Goal: Task Accomplishment & Management: Manage account settings

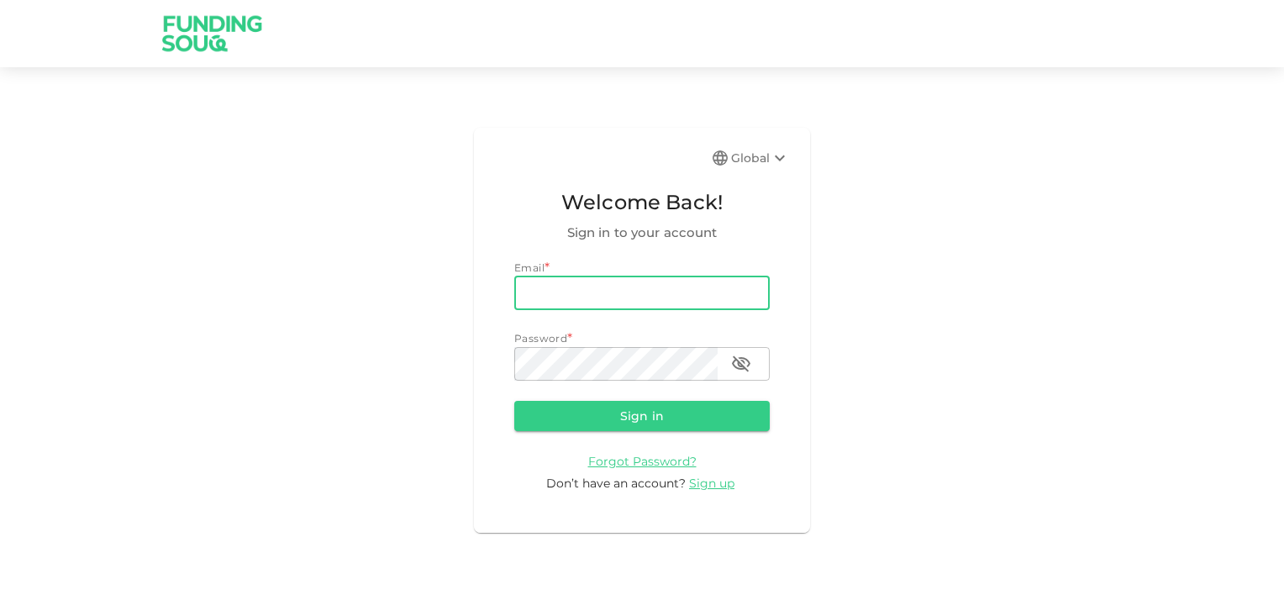
click at [649, 295] on input "email" at bounding box center [641, 293] width 255 height 34
type input "farhan_raj@hotmail.com"
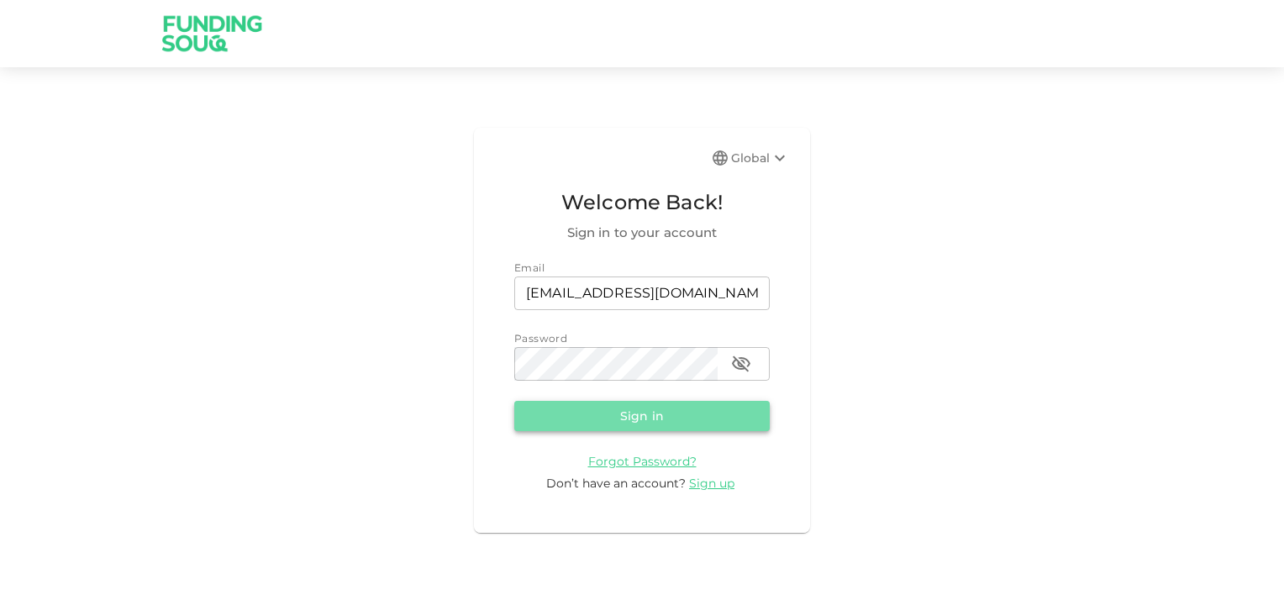
click at [638, 406] on button "Sign in" at bounding box center [641, 416] width 255 height 30
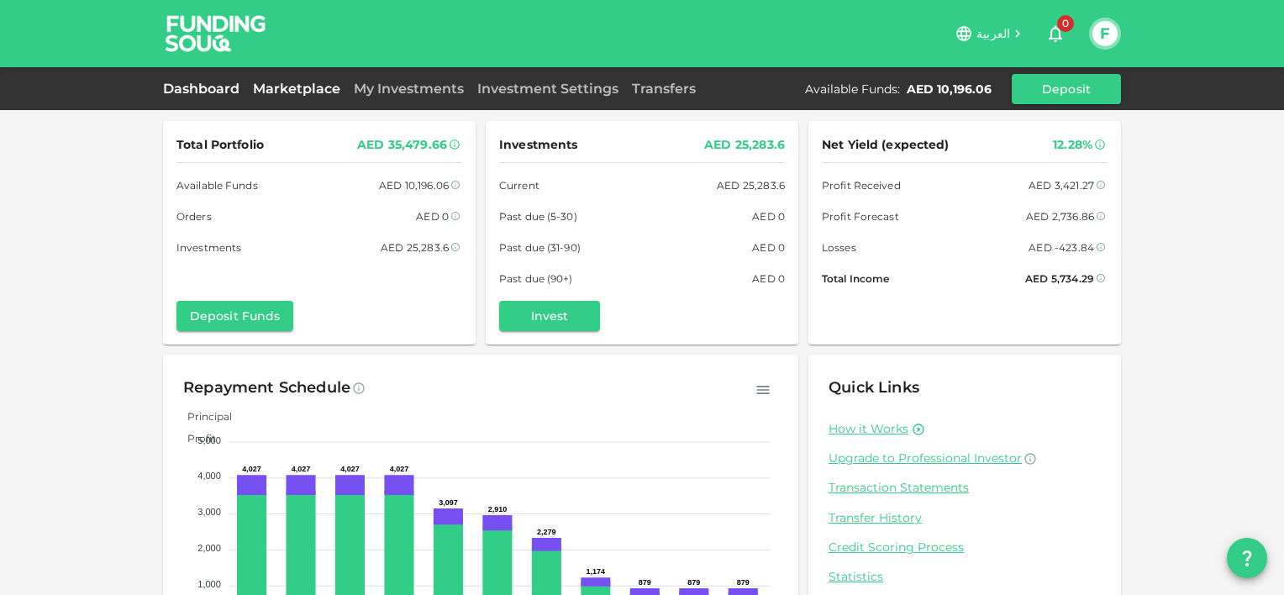
click at [319, 86] on link "Marketplace" at bounding box center [296, 89] width 101 height 16
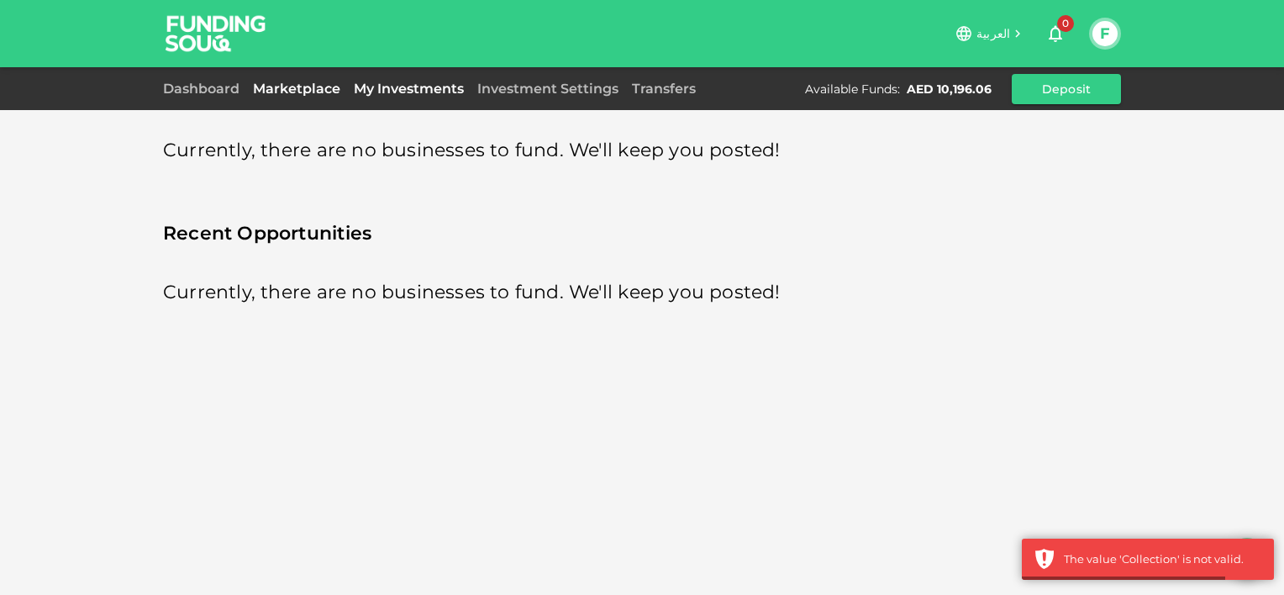
click at [355, 92] on link "My Investments" at bounding box center [409, 89] width 124 height 16
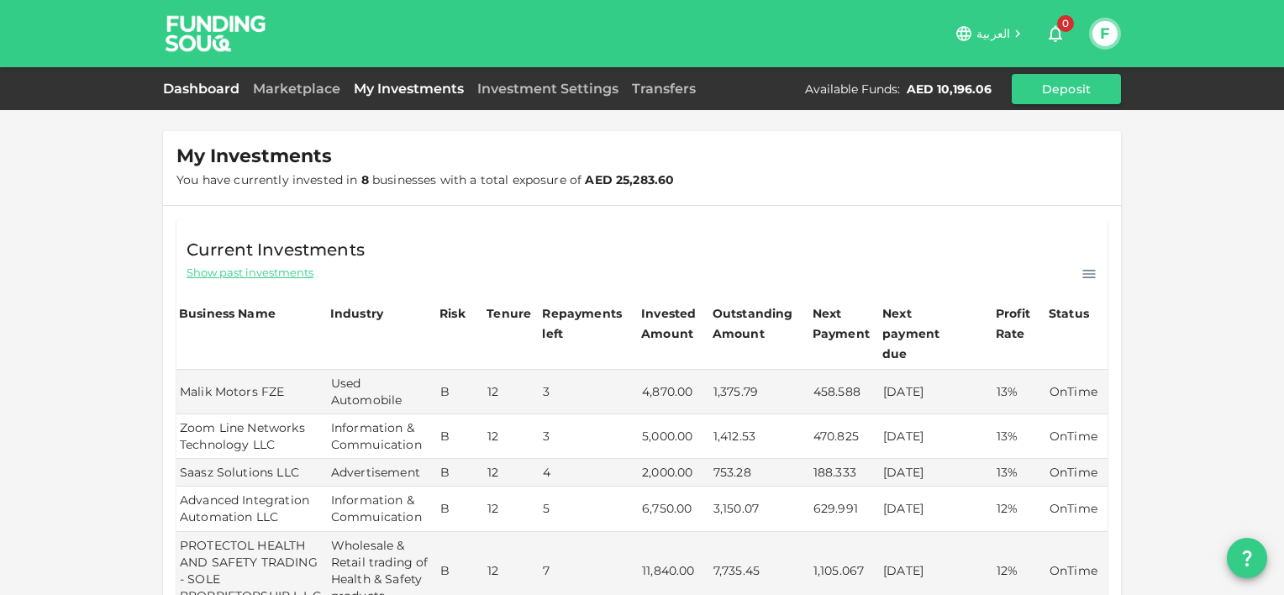
click at [220, 87] on link "Dashboard" at bounding box center [204, 89] width 83 height 16
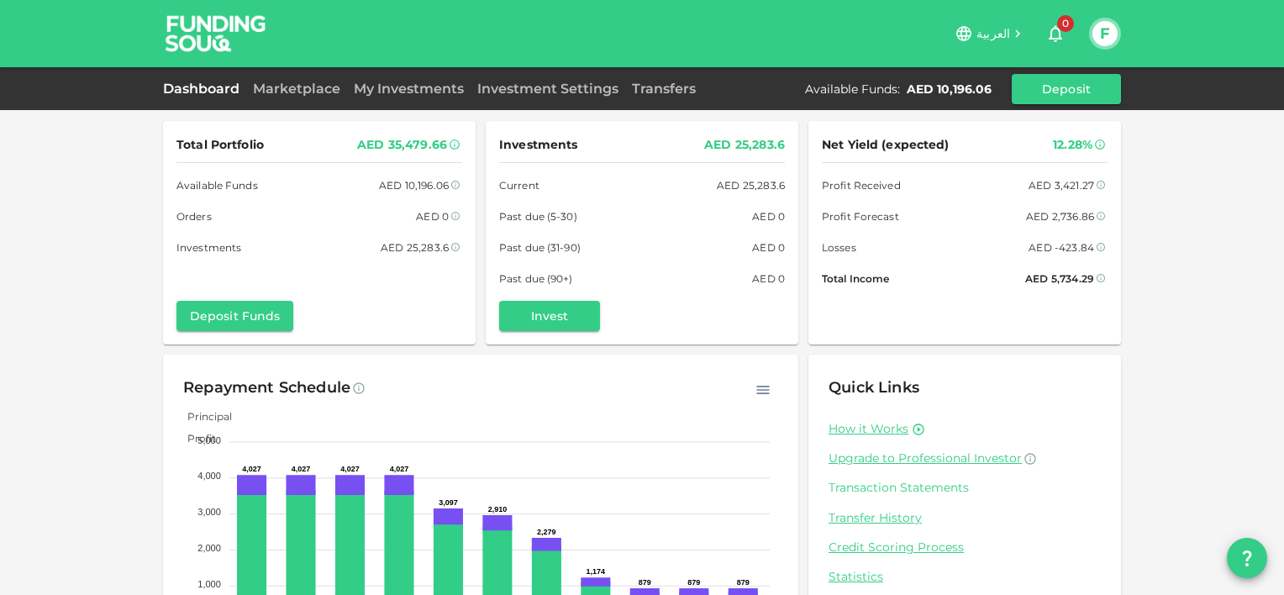
click at [886, 484] on link "Transaction Statements" at bounding box center [964, 488] width 272 height 16
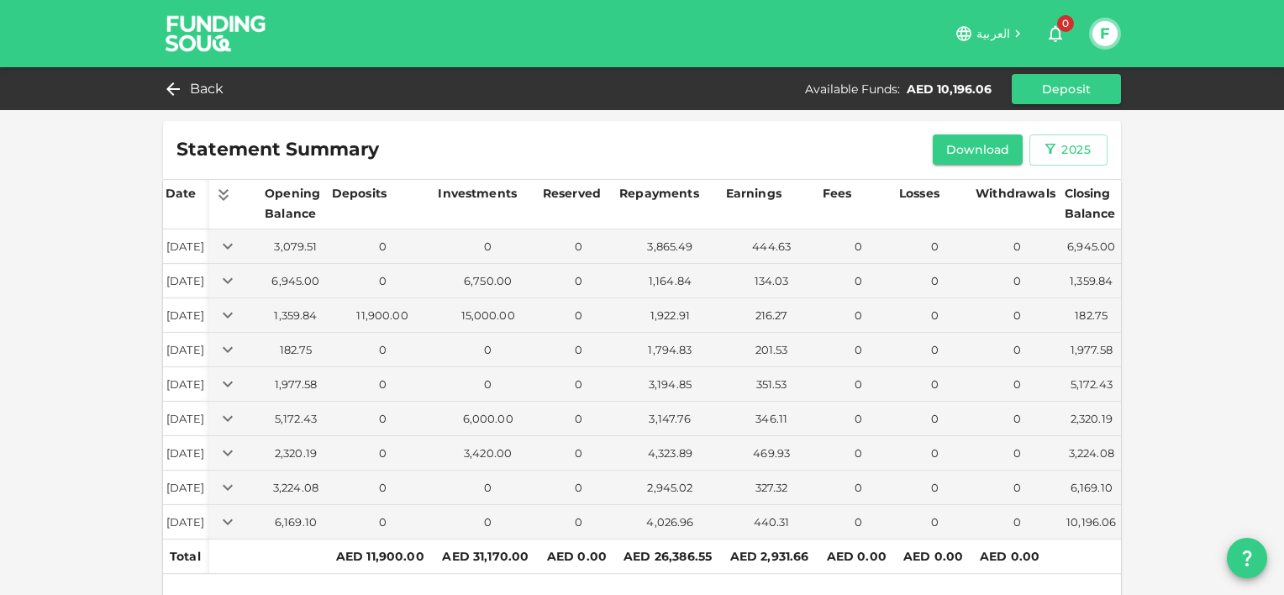
scroll to position [34, 0]
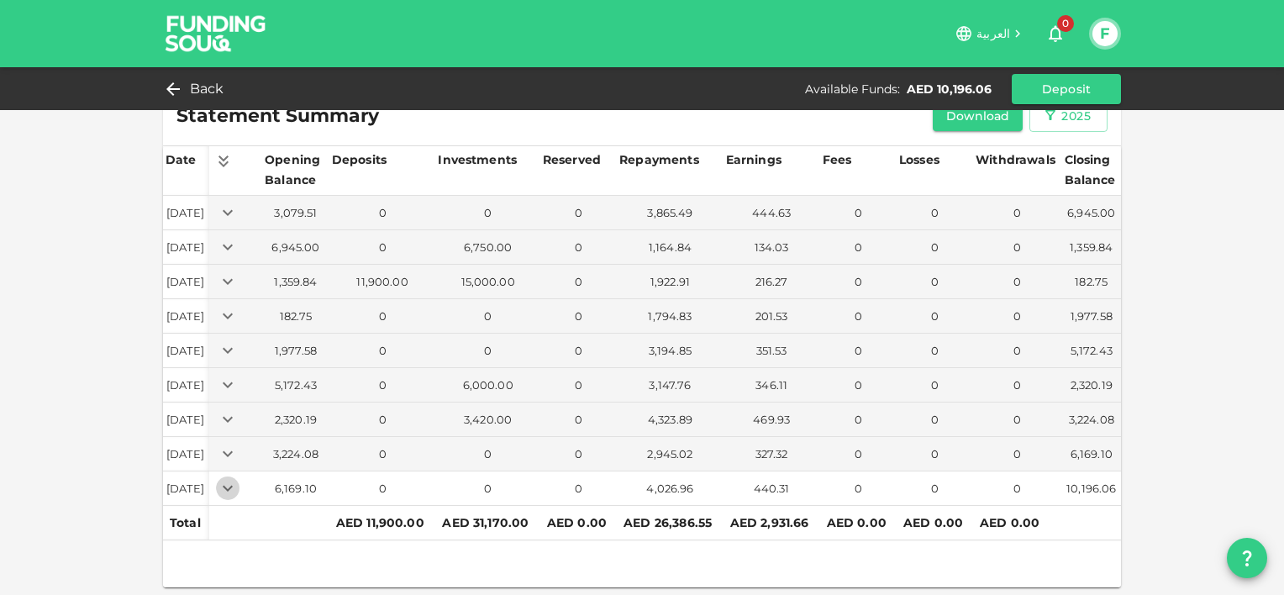
click at [233, 485] on icon "Expand" at bounding box center [228, 488] width 10 height 6
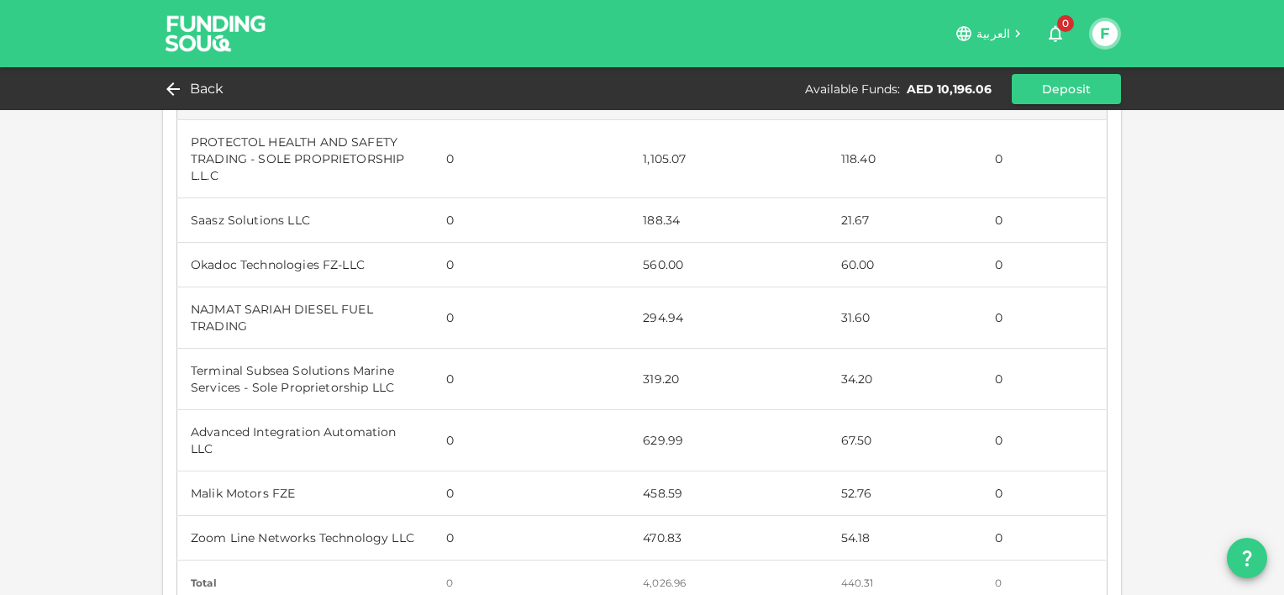
scroll to position [454, 0]
